Goal: Information Seeking & Learning: Find specific fact

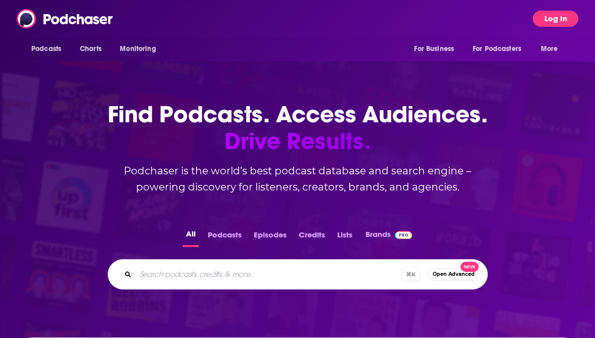
click at [559, 17] on button "Log In" at bounding box center [556, 19] width 46 height 16
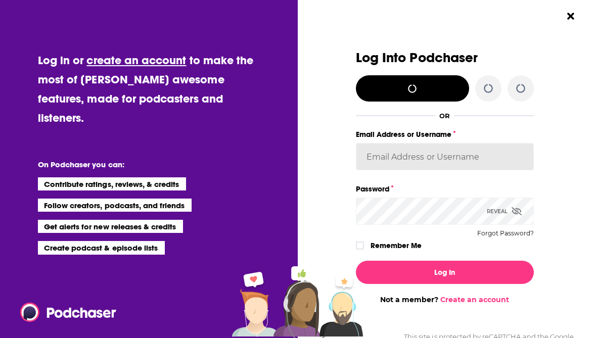
type input "[EMAIL_ADDRESS][DOMAIN_NAME]"
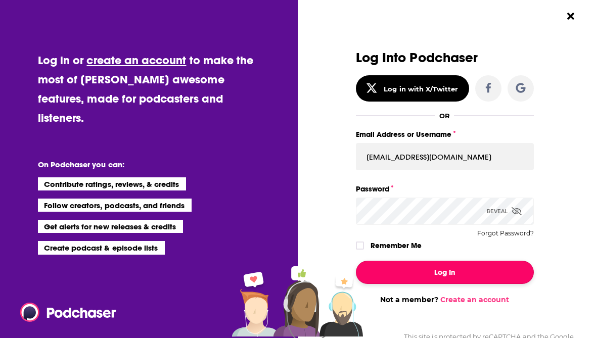
click at [444, 275] on button "Log In" at bounding box center [445, 272] width 178 height 23
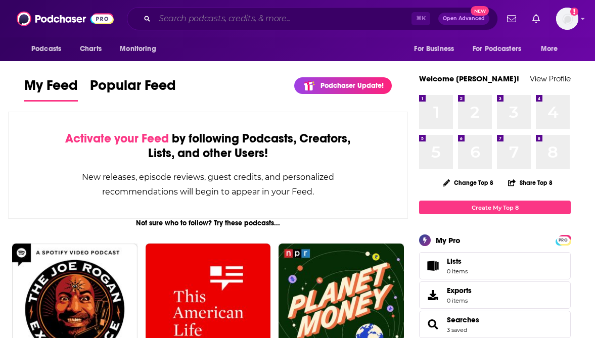
click at [199, 20] on input "Search podcasts, credits, & more..." at bounding box center [283, 19] width 257 height 16
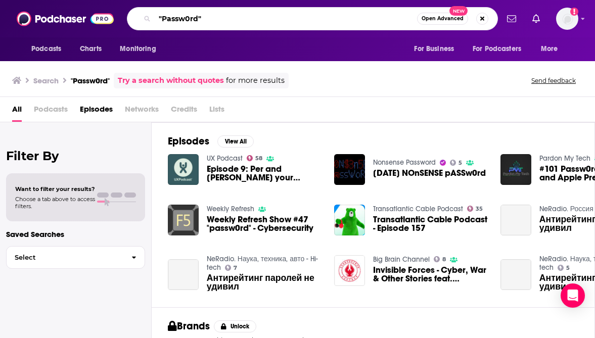
drag, startPoint x: 207, startPoint y: 21, endPoint x: 137, endPoint y: 22, distance: 69.8
click at [134, 21] on div ""Passw0rd" Open Advanced New" at bounding box center [312, 18] width 371 height 23
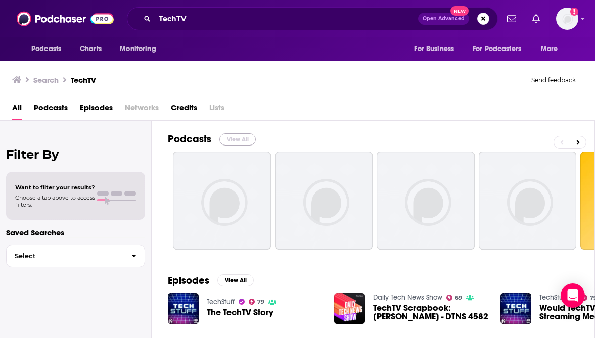
click at [247, 136] on button "View All" at bounding box center [237, 139] width 36 height 12
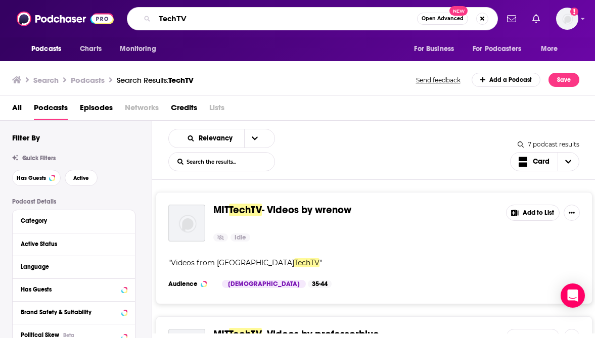
drag, startPoint x: 195, startPoint y: 17, endPoint x: 132, endPoint y: 16, distance: 63.2
click at [132, 16] on div "TechTV Open Advanced New" at bounding box center [312, 18] width 371 height 23
type input "Passw0rd"
